Goal: Task Accomplishment & Management: Complete application form

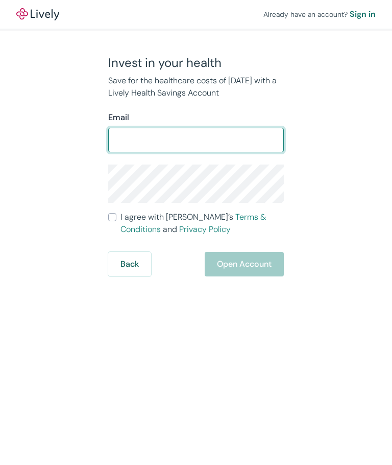
click at [158, 139] on input "Email" at bounding box center [196, 140] width 176 height 20
type input "mayrig33@gmail.com"
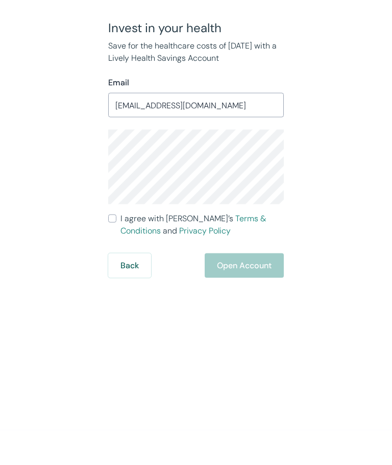
click at [112, 249] on input "I agree with Lively’s Terms & Conditions and Privacy Policy" at bounding box center [112, 253] width 8 height 8
checkbox input "true"
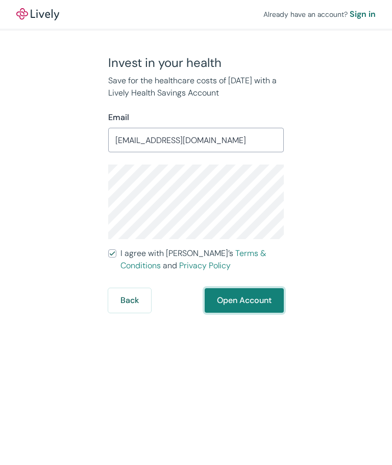
click at [262, 288] on button "Open Account" at bounding box center [244, 300] width 79 height 25
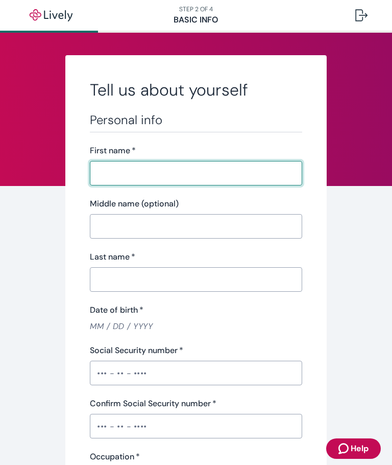
click at [121, 173] on input "First name   *" at bounding box center [192, 173] width 205 height 20
type input "Charles"
click at [156, 272] on input "Last name   *" at bounding box center [192, 279] width 205 height 20
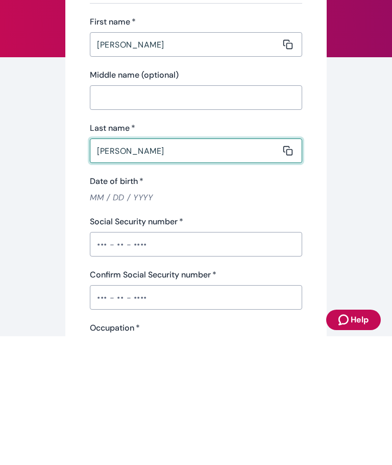
type input "Rigdon"
click at [104, 320] on input "Date of birth   *" at bounding box center [196, 326] width 212 height 12
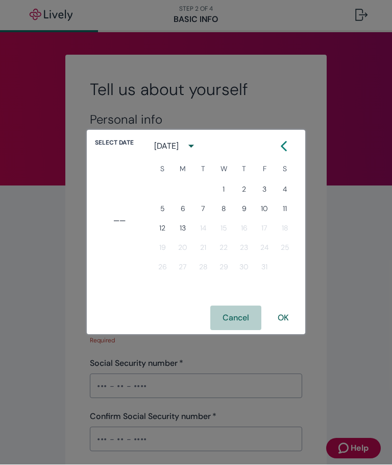
click at [238, 317] on button "Cancel" at bounding box center [235, 318] width 51 height 25
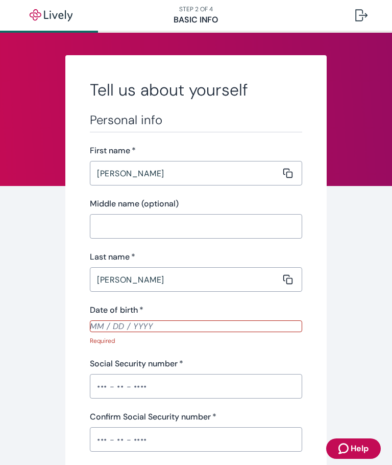
click at [96, 328] on input "Date of birth   *" at bounding box center [196, 326] width 212 height 12
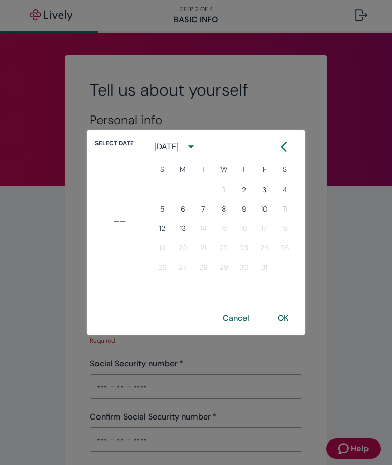
click at [198, 146] on icon "calendar view is open, switch to year view" at bounding box center [191, 146] width 14 height 14
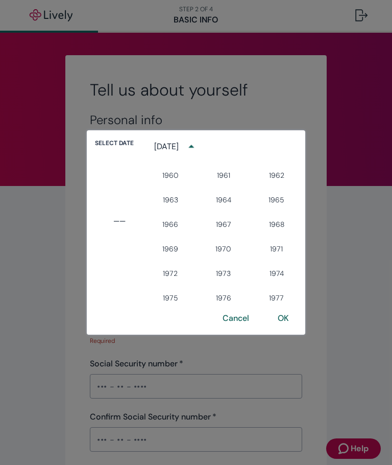
scroll to position [479, 0]
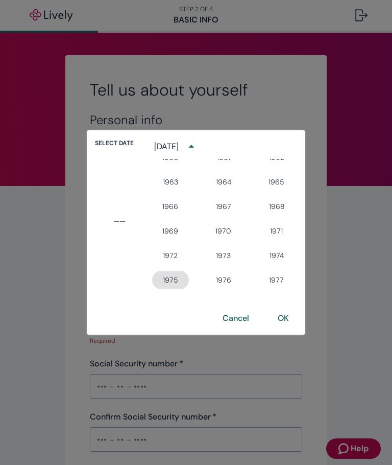
click at [172, 280] on button "1975" at bounding box center [170, 280] width 37 height 18
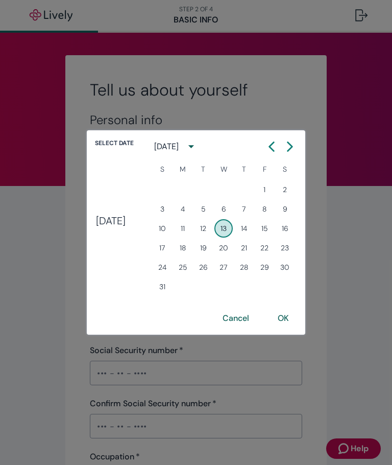
click at [198, 149] on icon "calendar view is open, switch to year view" at bounding box center [191, 146] width 14 height 14
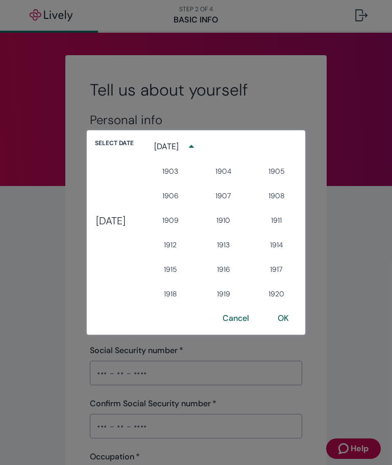
scroll to position [529, 0]
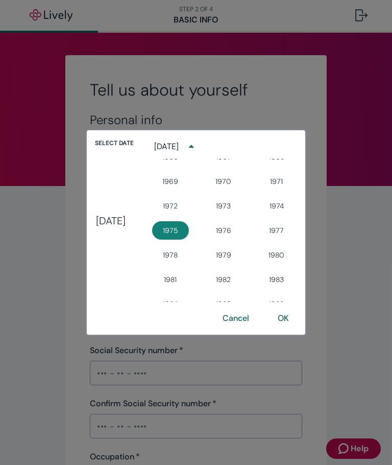
click at [198, 149] on icon "year view is open, switch to calendar view" at bounding box center [191, 146] width 14 height 14
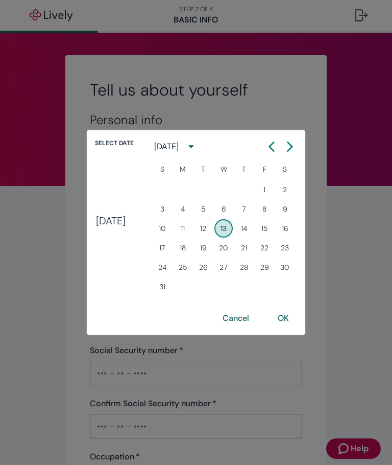
click at [277, 147] on icon "Calendar left arrow" at bounding box center [271, 146] width 10 height 10
click at [277, 146] on icon "Calendar left arrow" at bounding box center [271, 146] width 10 height 10
click at [277, 145] on icon "Calendar left arrow" at bounding box center [271, 146] width 10 height 10
click at [281, 144] on button "Previous month" at bounding box center [271, 146] width 18 height 18
click at [277, 144] on icon "Calendar left arrow" at bounding box center [271, 146] width 10 height 10
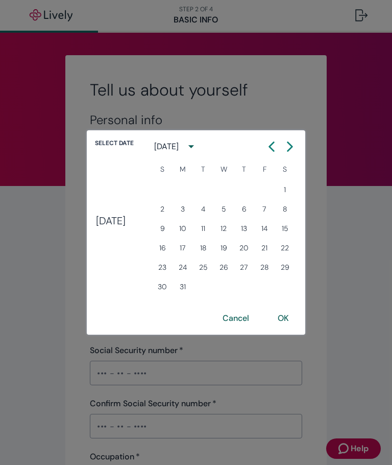
click at [274, 143] on icon "Calendar left arrow" at bounding box center [272, 146] width 5 height 9
click at [277, 147] on icon "Calendar left arrow" at bounding box center [271, 146] width 10 height 10
click at [253, 269] on button "30" at bounding box center [244, 267] width 18 height 18
type input "01 / 30 / 1975"
click at [297, 324] on button "OK" at bounding box center [283, 318] width 36 height 25
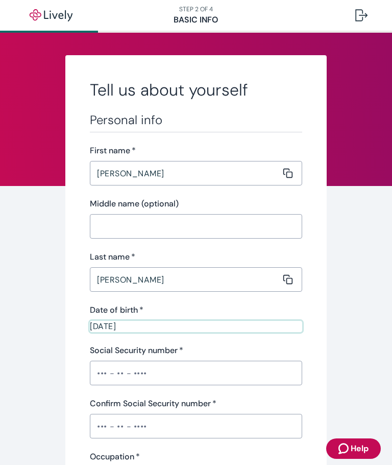
click at [96, 369] on input "Social Security number   *" at bounding box center [196, 372] width 212 height 20
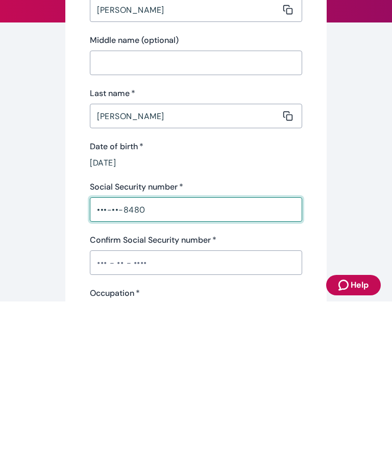
type input "•••-••-8480"
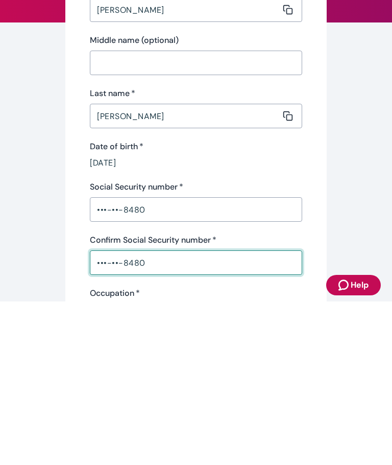
type input "•••-••-8480"
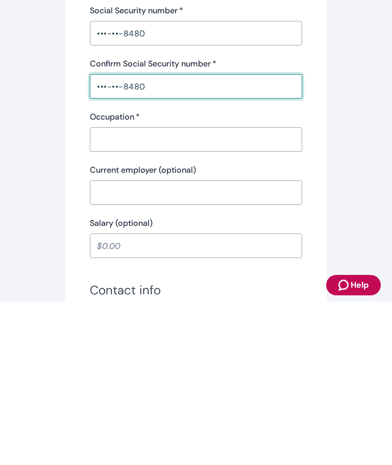
scroll to position [160, 0]
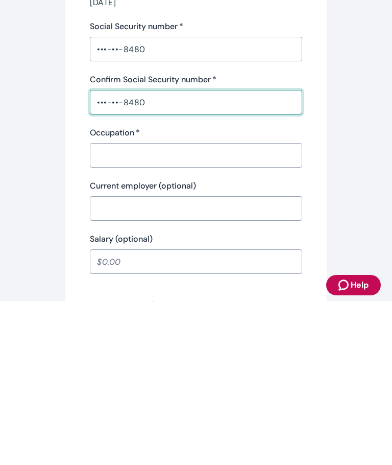
click at [108, 308] on input "Occupation   *" at bounding box center [192, 318] width 205 height 20
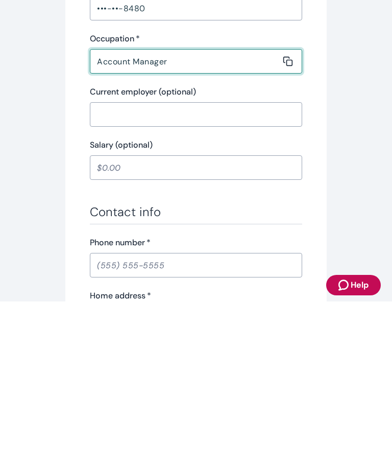
scroll to position [263, 0]
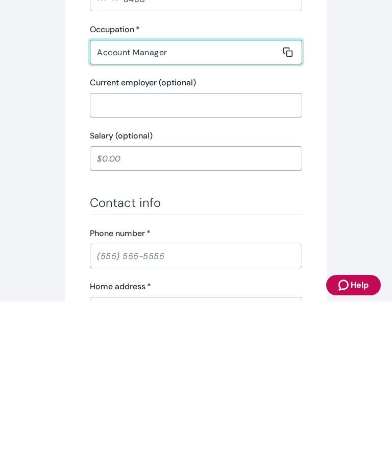
type input "Account Manager"
click at [106, 258] on input "Current employer (optional)" at bounding box center [192, 268] width 205 height 20
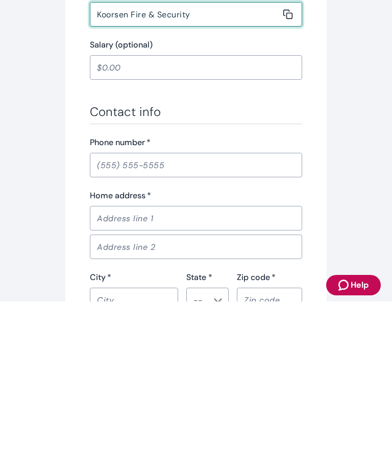
scroll to position [356, 0]
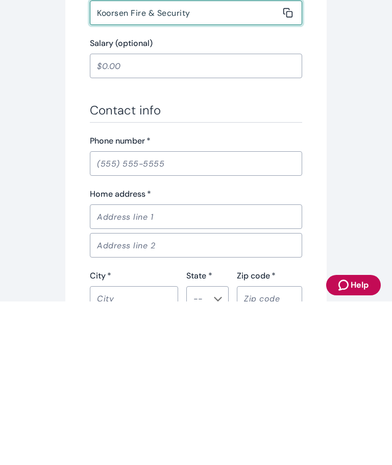
type input "Koorsen Fire & Security"
click at [103, 317] on input "Phone number   *" at bounding box center [196, 327] width 212 height 20
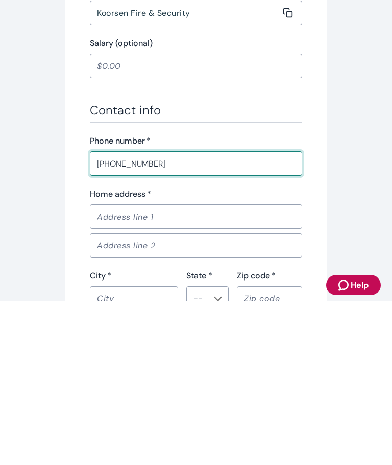
type input "(317) 517-2409"
click at [109, 370] on input "Home address   *" at bounding box center [192, 380] width 205 height 20
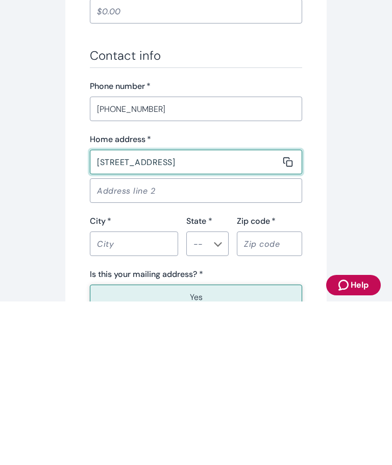
scroll to position [420, 0]
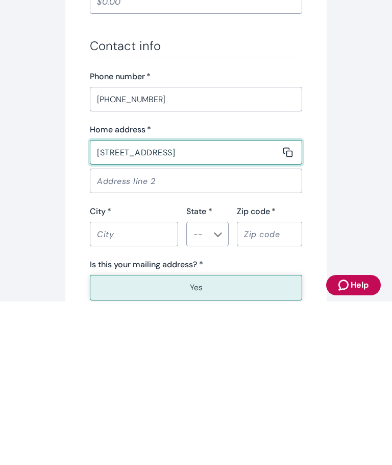
type input "8544 Aberdeenshire Ct"
click at [117, 387] on input "City   *" at bounding box center [130, 397] width 81 height 20
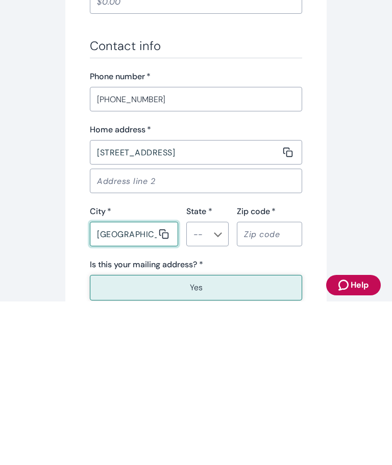
click at [213, 393] on button "Open" at bounding box center [218, 398] width 10 height 10
type input "Indianapolis"
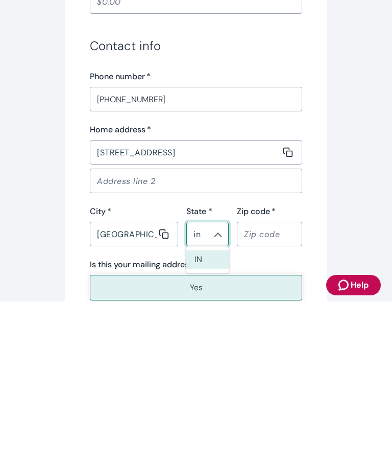
click at [207, 413] on li "IN" at bounding box center [207, 422] width 42 height 18
type input "IN"
click at [262, 387] on input "Zip code   *" at bounding box center [266, 397] width 58 height 20
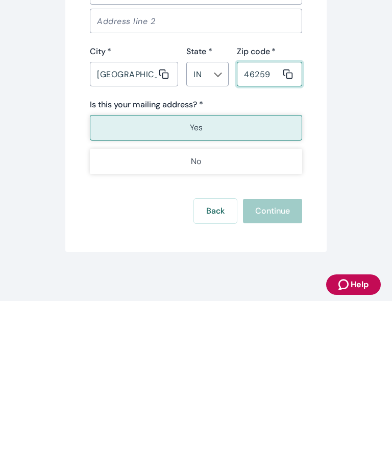
scroll to position [579, 0]
type input "46259"
click at [204, 279] on button "Yes" at bounding box center [196, 292] width 212 height 26
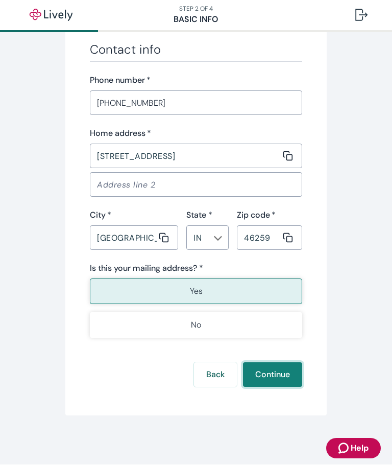
click at [275, 377] on button "Continue" at bounding box center [272, 374] width 59 height 25
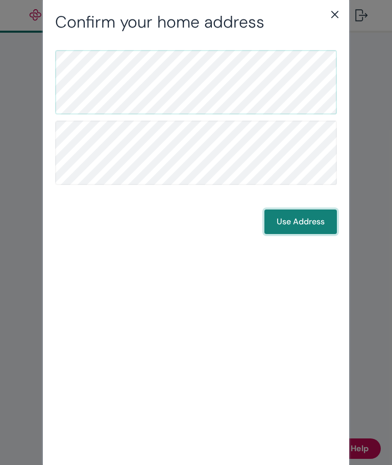
click at [303, 221] on button "Use Address" at bounding box center [300, 221] width 72 height 25
click at [312, 216] on button "Use Address" at bounding box center [300, 221] width 72 height 25
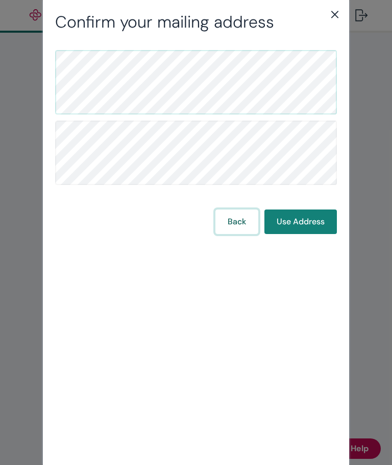
click at [242, 222] on button "Back" at bounding box center [236, 221] width 43 height 25
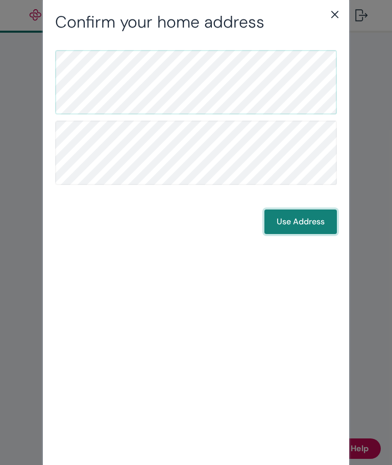
click at [297, 220] on button "Use Address" at bounding box center [300, 221] width 72 height 25
click at [310, 218] on button "Use Address" at bounding box center [300, 221] width 72 height 25
click at [332, 12] on icon "close" at bounding box center [334, 14] width 7 height 7
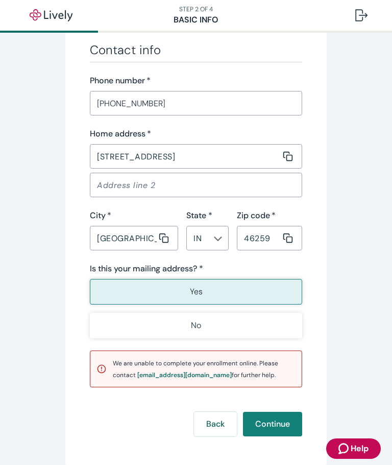
click at [215, 294] on button "Yes" at bounding box center [196, 292] width 212 height 26
click at [279, 430] on button "Continue" at bounding box center [272, 423] width 59 height 25
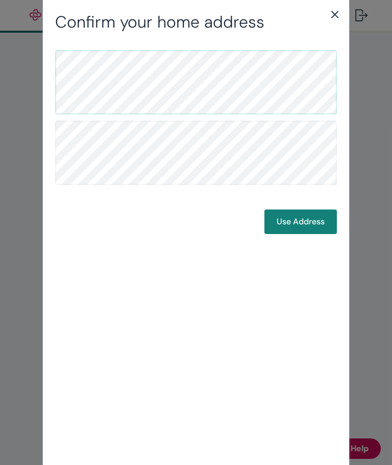
click at [301, 215] on button "Use Address" at bounding box center [300, 221] width 72 height 25
click at [307, 218] on button "Use Address" at bounding box center [300, 221] width 72 height 25
click at [337, 15] on icon "close" at bounding box center [335, 14] width 12 height 12
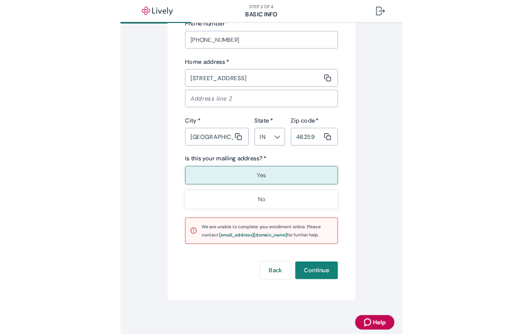
scroll to position [622, 0]
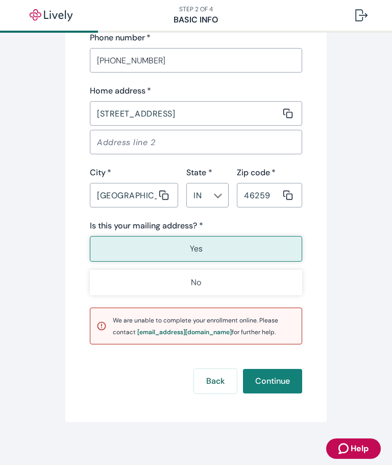
click at [207, 245] on button "Yes" at bounding box center [196, 249] width 212 height 26
click at [211, 281] on button "No" at bounding box center [196, 283] width 212 height 26
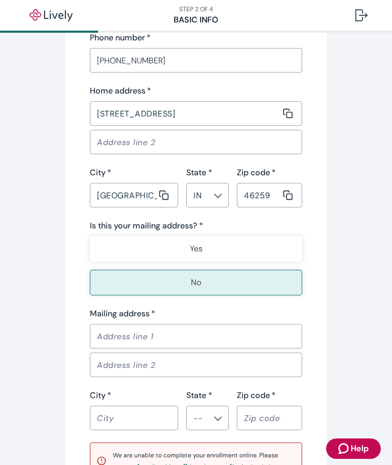
click at [202, 242] on button "Yes" at bounding box center [196, 249] width 212 height 26
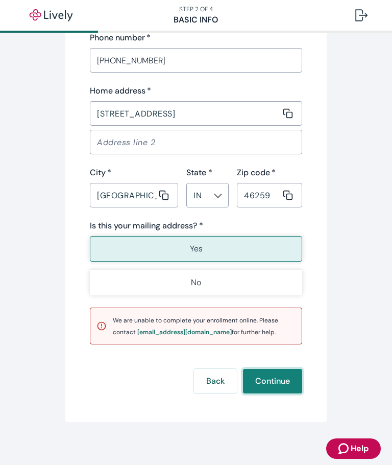
click at [281, 377] on button "Continue" at bounding box center [272, 381] width 59 height 25
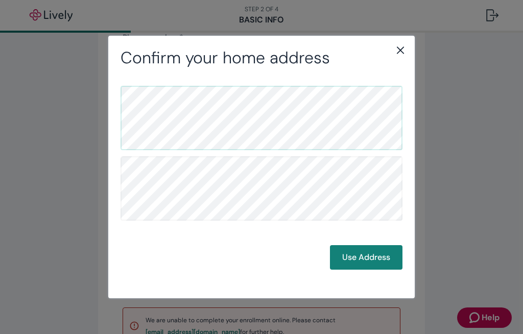
click at [376, 261] on button "Use Address" at bounding box center [366, 257] width 72 height 25
click at [376, 266] on button "Use Address" at bounding box center [366, 257] width 72 height 25
click at [373, 260] on button "Use Address" at bounding box center [366, 257] width 72 height 25
click at [392, 187] on div "Confirm your mailing address Back Use Address" at bounding box center [261, 167] width 523 height 334
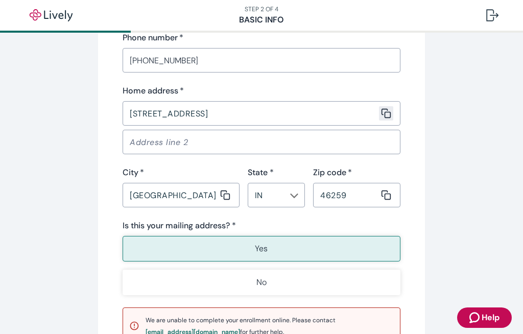
click at [388, 115] on icon "Copy to clipboard" at bounding box center [386, 113] width 10 height 10
click at [386, 197] on icon "Copy to clipboard" at bounding box center [386, 195] width 10 height 10
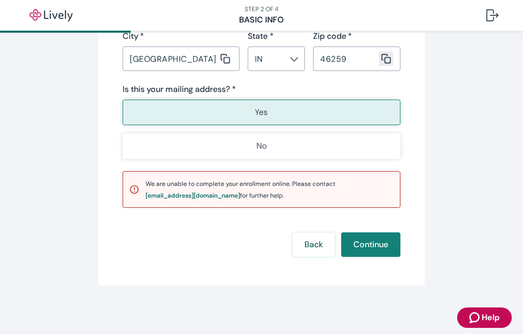
scroll to position [758, 0]
click at [368, 248] on button "Continue" at bounding box center [370, 245] width 59 height 25
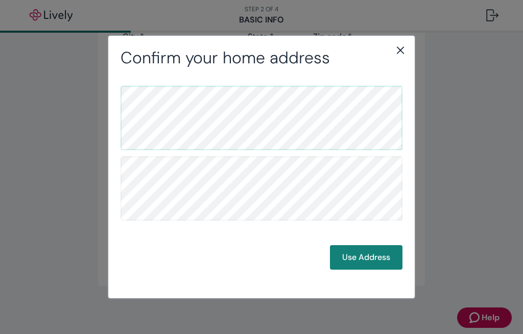
click at [373, 256] on button "Use Address" at bounding box center [366, 257] width 72 height 25
click at [392, 47] on icon "close" at bounding box center [400, 50] width 12 height 12
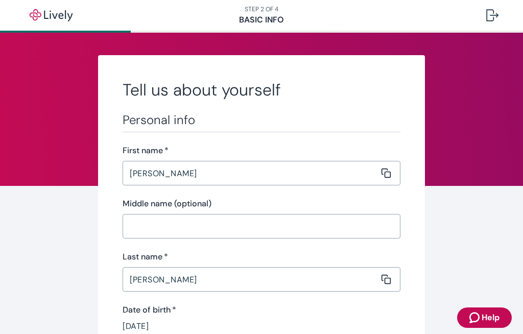
scroll to position [0, 0]
click at [392, 19] on nav "STEP 2 OF 4 Basic Info" at bounding box center [261, 15] width 523 height 31
click at [392, 13] on div at bounding box center [492, 15] width 12 height 12
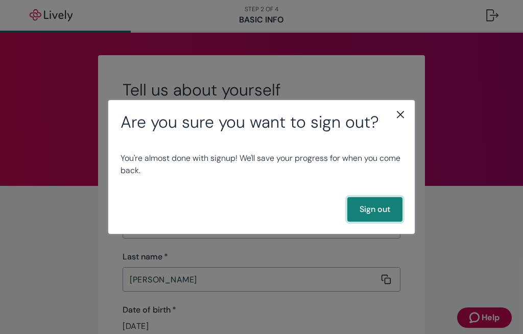
click at [382, 203] on button "Sign out" at bounding box center [374, 209] width 55 height 25
